Goal: Task Accomplishment & Management: Complete application form

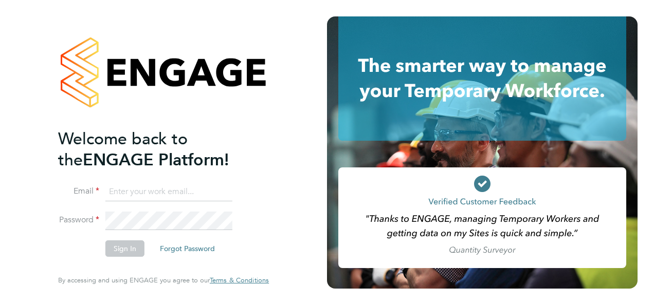
type input "[EMAIL_ADDRESS][DOMAIN_NAME]"
click at [115, 252] on button "Sign In" at bounding box center [124, 248] width 39 height 16
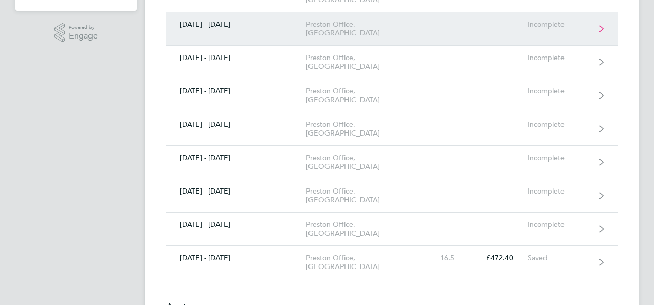
scroll to position [250, 0]
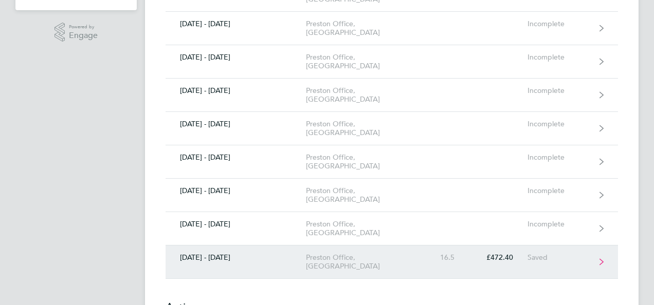
click at [546, 253] on div "Saved" at bounding box center [558, 257] width 63 height 9
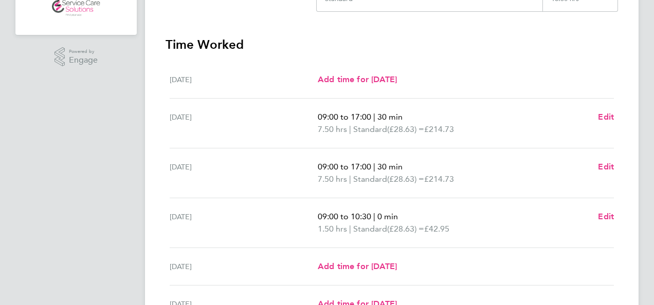
scroll to position [226, 0]
click at [603, 215] on span "Edit" at bounding box center [606, 216] width 16 height 10
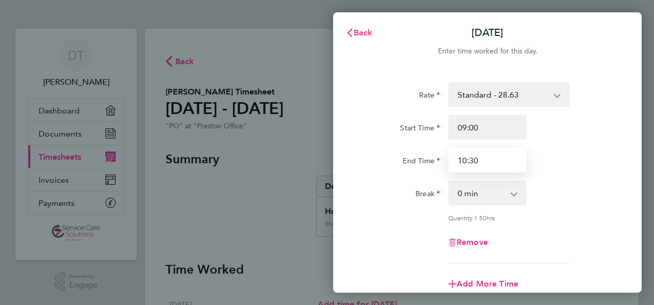
click at [473, 161] on input "10:30" at bounding box center [487, 160] width 78 height 25
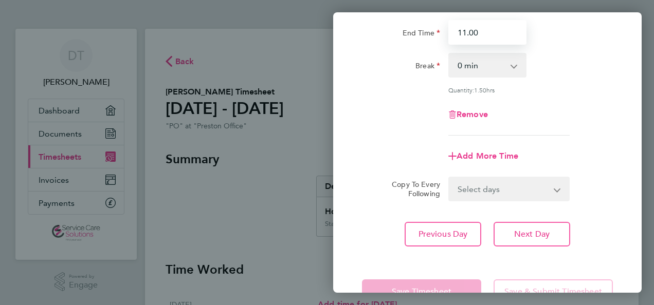
scroll to position [159, 0]
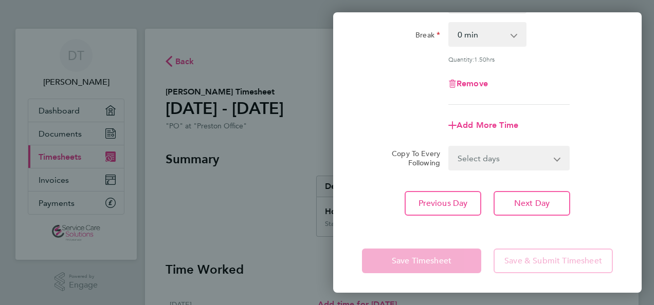
type input "11:00"
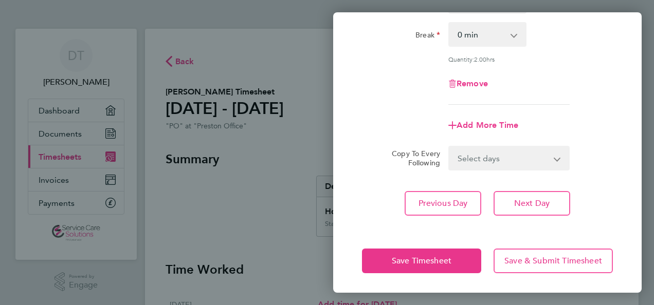
click at [422, 260] on app-form-button "Save Timesheet" at bounding box center [424, 261] width 125 height 25
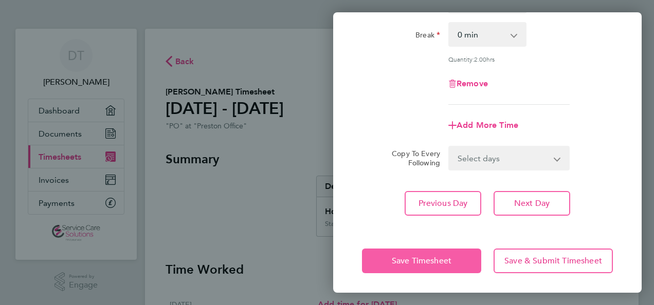
click at [434, 263] on span "Save Timesheet" at bounding box center [421, 261] width 60 height 10
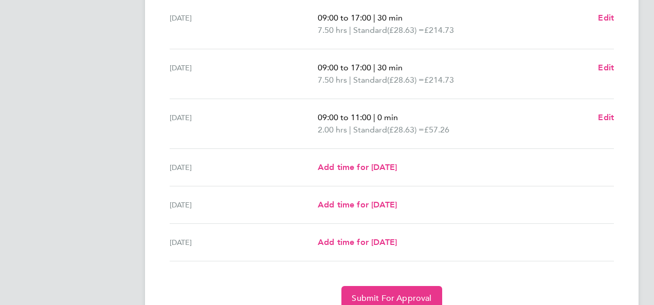
scroll to position [369, 0]
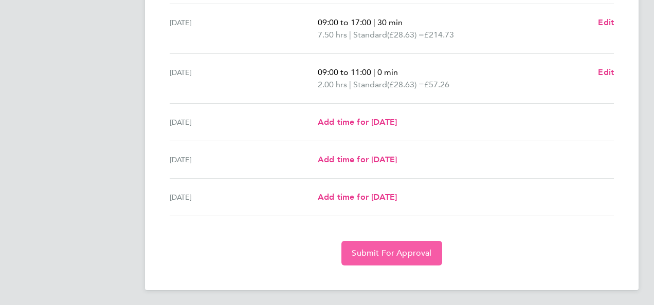
click at [407, 254] on span "Submit For Approval" at bounding box center [391, 253] width 80 height 10
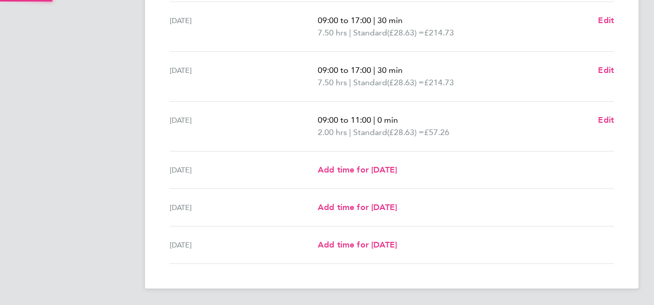
scroll to position [320, 0]
